Goal: Information Seeking & Learning: Find specific page/section

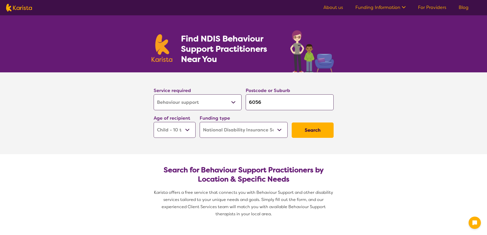
select select "Behaviour support"
select select "CH"
select select "NDIS"
select select "Behaviour support"
select select "CH"
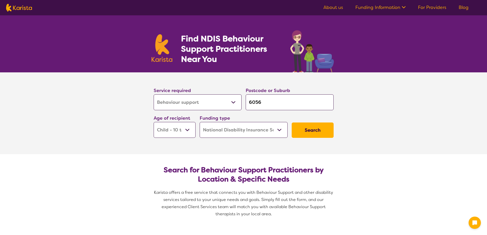
select select "NDIS"
click at [98, 117] on section "Service required Allied Health Assistant Assessment ([MEDICAL_DATA] or [MEDICAL…" at bounding box center [243, 113] width 487 height 82
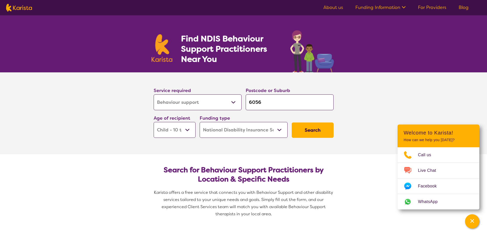
click at [277, 101] on input "6056" at bounding box center [290, 102] width 88 height 16
type input "605"
type input "60"
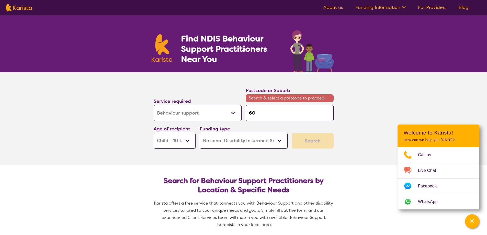
type input "6"
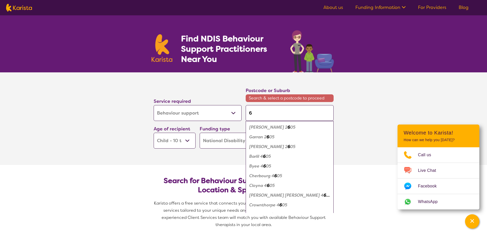
type input "65"
type input "653"
type input "6530"
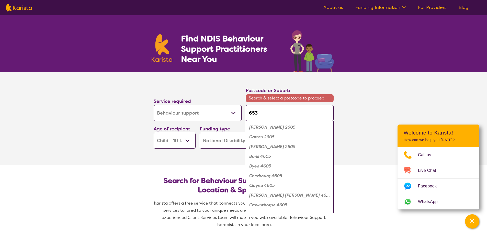
type input "6530"
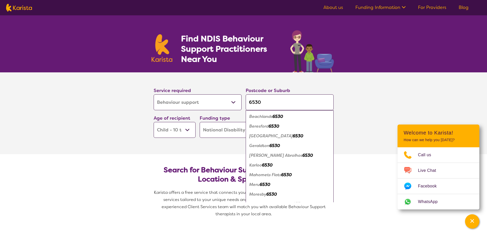
scroll to position [7, 0]
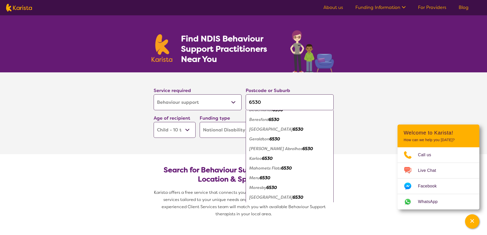
type input "6530"
click at [270, 139] on em "6530" at bounding box center [274, 138] width 10 height 5
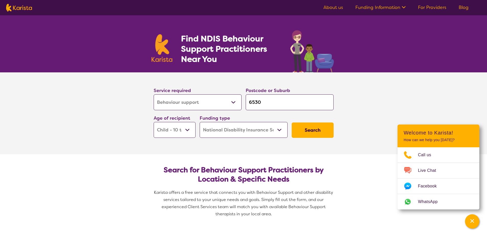
click at [185, 131] on select "Early Childhood - 0 to 9 Child - 10 to 11 Adolescent - 12 to 17 Adult - 18 to 6…" at bounding box center [175, 130] width 42 height 16
select select "AS"
click at [154, 122] on select "Early Childhood - 0 to 9 Child - 10 to 11 Adolescent - 12 to 17 Adult - 18 to 6…" at bounding box center [175, 130] width 42 height 16
select select "AS"
click at [310, 129] on button "Search" at bounding box center [313, 129] width 42 height 15
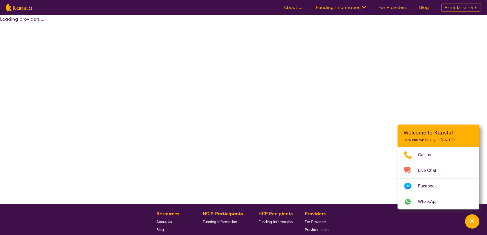
select select "by_score"
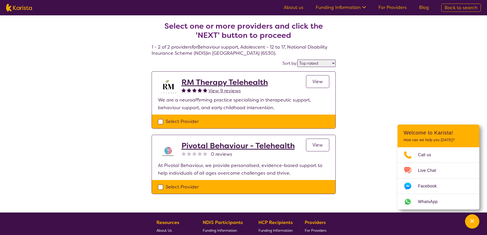
select select "Behaviour support"
select select "AS"
select select "NDIS"
select select "Behaviour support"
select select "AS"
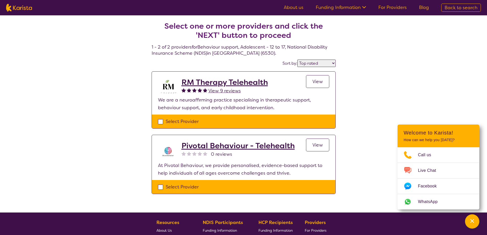
select select "NDIS"
